Goal: Information Seeking & Learning: Learn about a topic

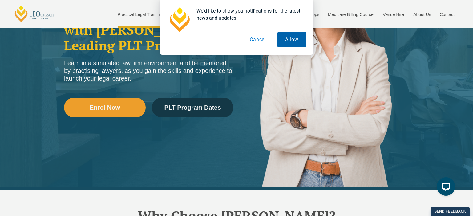
click at [281, 42] on button "Allow" at bounding box center [291, 39] width 29 height 15
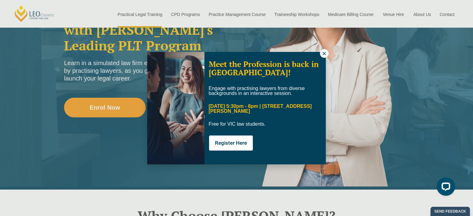
click at [326, 55] on icon at bounding box center [324, 54] width 6 height 6
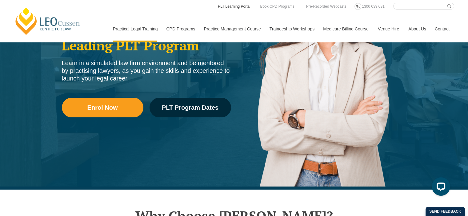
click at [241, 7] on link "PLT Learning Portal" at bounding box center [234, 6] width 34 height 7
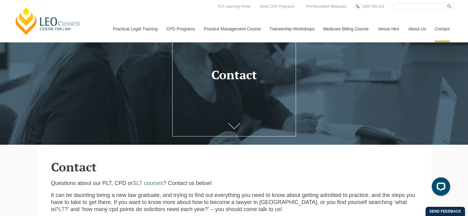
scroll to position [21, 0]
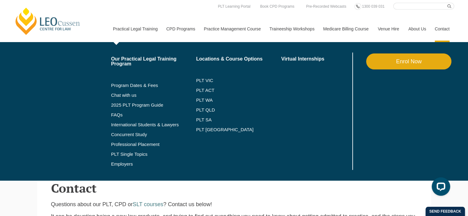
click at [137, 28] on link "Practical Legal Training" at bounding box center [135, 29] width 54 height 26
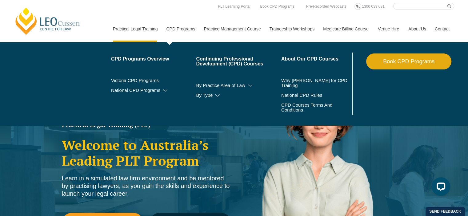
click at [178, 28] on link "CPD Programs" at bounding box center [181, 29] width 38 height 26
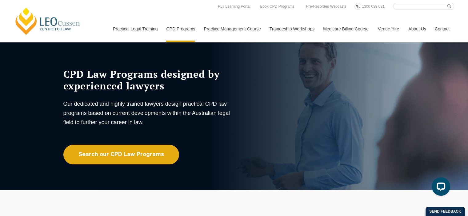
click at [148, 144] on div "CPD Law Programs designed by experienced lawyers Our dedicated and highly train…" at bounding box center [174, 116] width 231 height 96
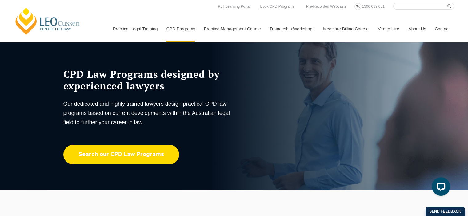
click at [137, 151] on link "Search our CPD Law Programs" at bounding box center [121, 155] width 116 height 20
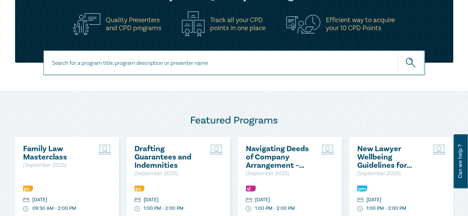
scroll to position [308, 0]
